Goal: Book appointment/travel/reservation

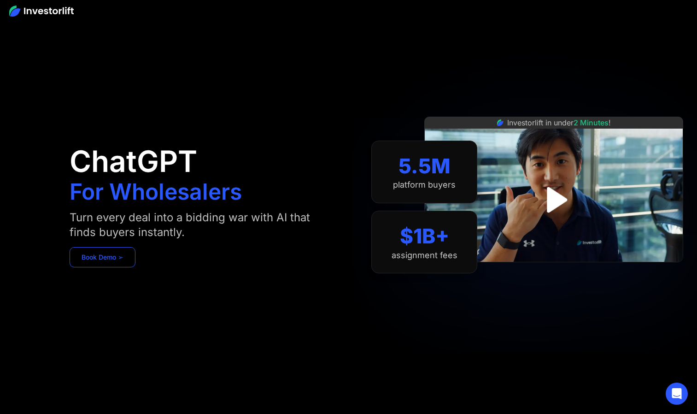
click at [112, 258] on link "Book Demo ➢" at bounding box center [103, 257] width 66 height 20
click at [111, 246] on div "ChatGPT For Wholesalers Turn every deal into a bidding war with AI that finds b…" at bounding box center [205, 207] width 270 height 358
click at [110, 254] on link "Book Demo ➢" at bounding box center [103, 257] width 66 height 20
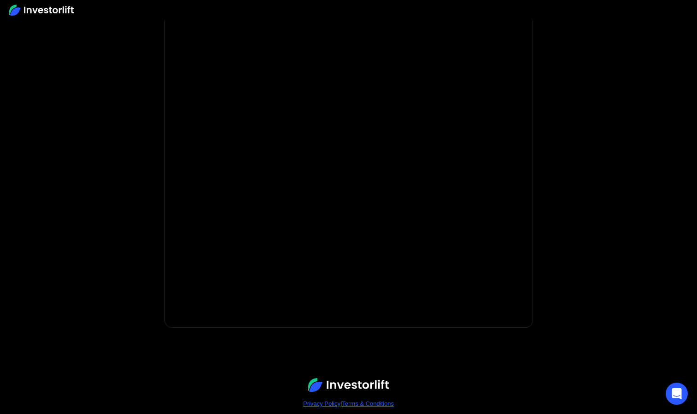
scroll to position [100, 0]
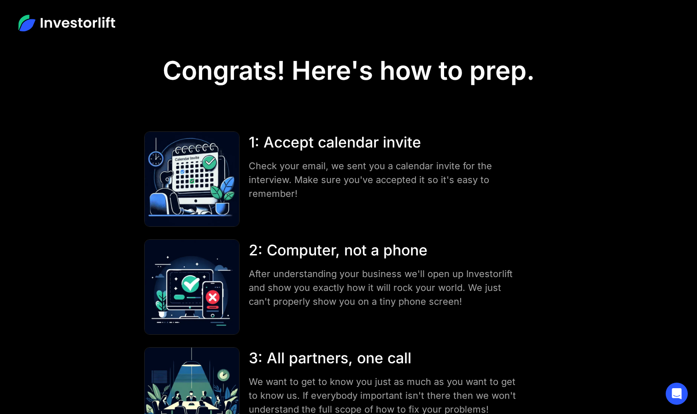
click at [436, 112] on section "1: Accept calendar invite Check your email, we sent you a calendar invite for t…" at bounding box center [349, 300] width 418 height 382
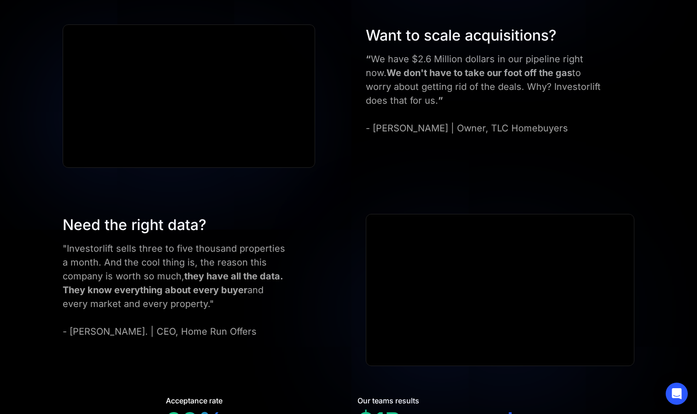
scroll to position [1715, 0]
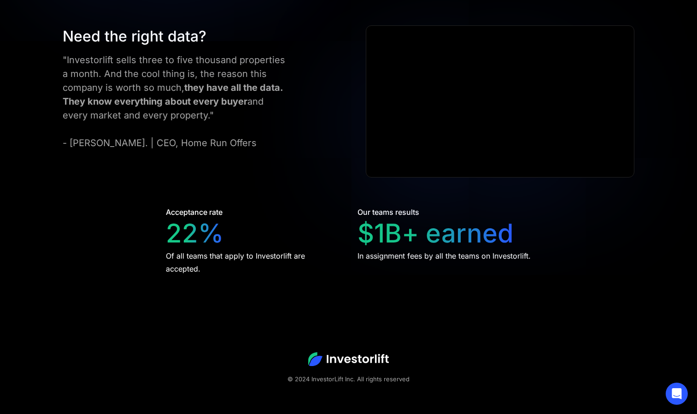
click at [357, 364] on img at bounding box center [348, 359] width 81 height 14
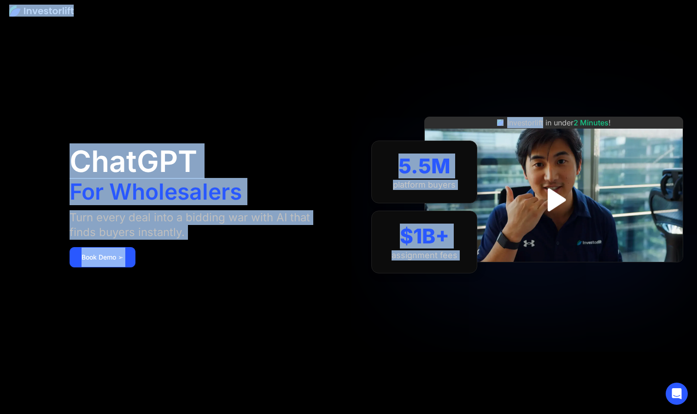
click at [530, 0] on html "ChatGPT For Wholesalers Turn every deal into a bidding war with AI that finds b…" at bounding box center [348, 207] width 697 height 414
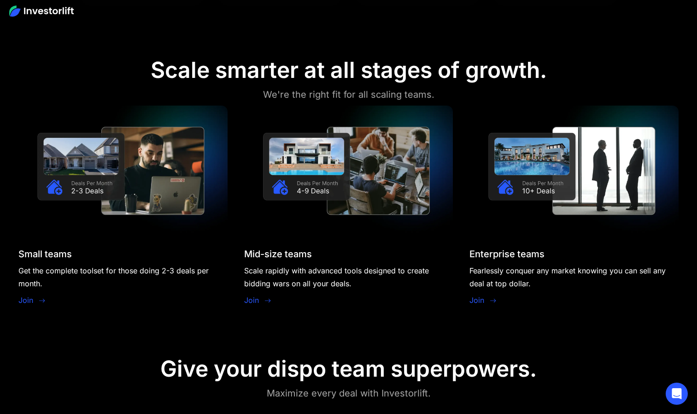
scroll to position [819, 0]
click at [40, 300] on icon at bounding box center [42, 301] width 7 height 7
click at [30, 300] on link "Join" at bounding box center [25, 300] width 15 height 11
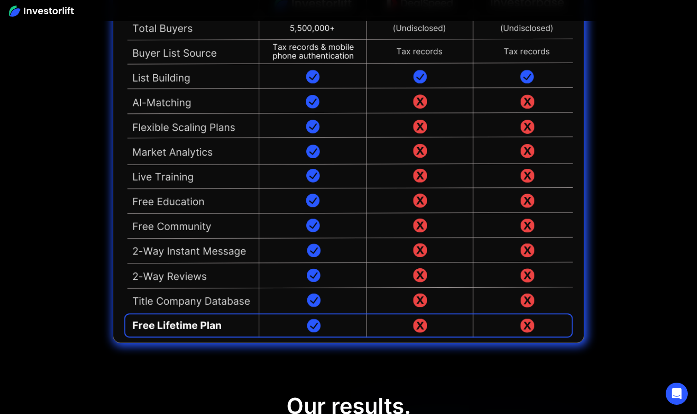
scroll to position [2204, 0]
